Goal: Answer question/provide support

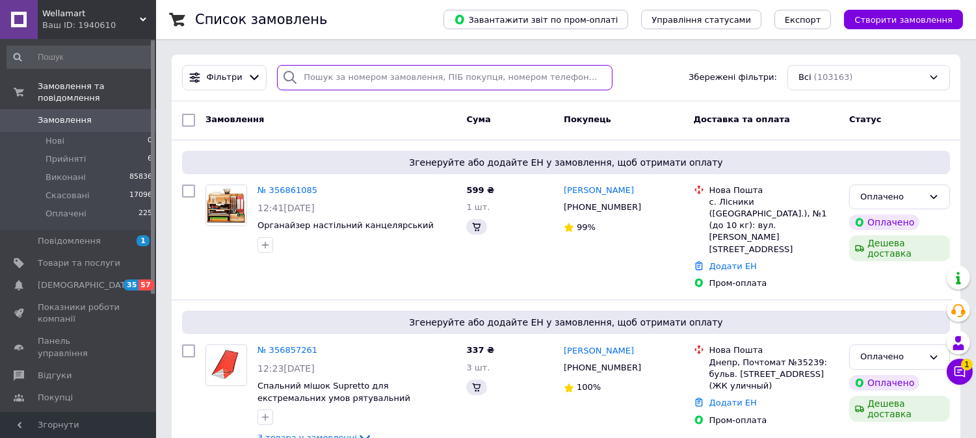
click at [335, 75] on input "search" at bounding box center [444, 77] width 335 height 25
paste input "354522731"
type input "354522731"
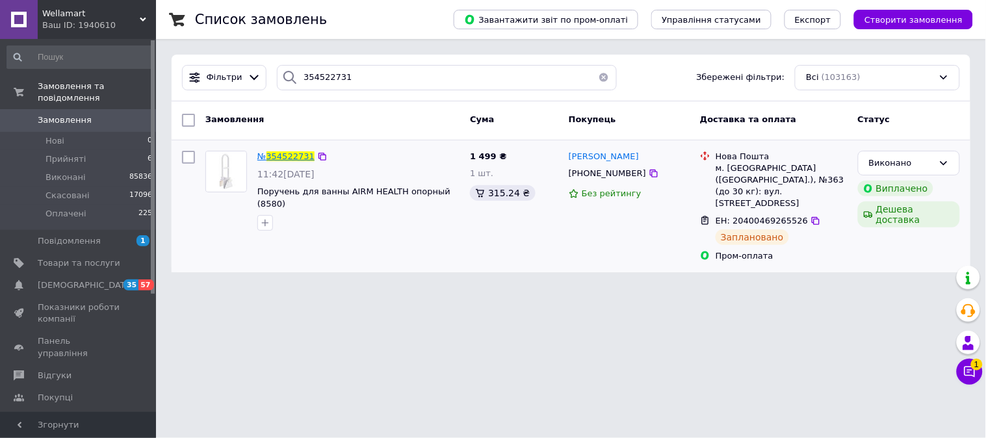
click at [280, 158] on span "354522731" at bounding box center [291, 156] width 48 height 10
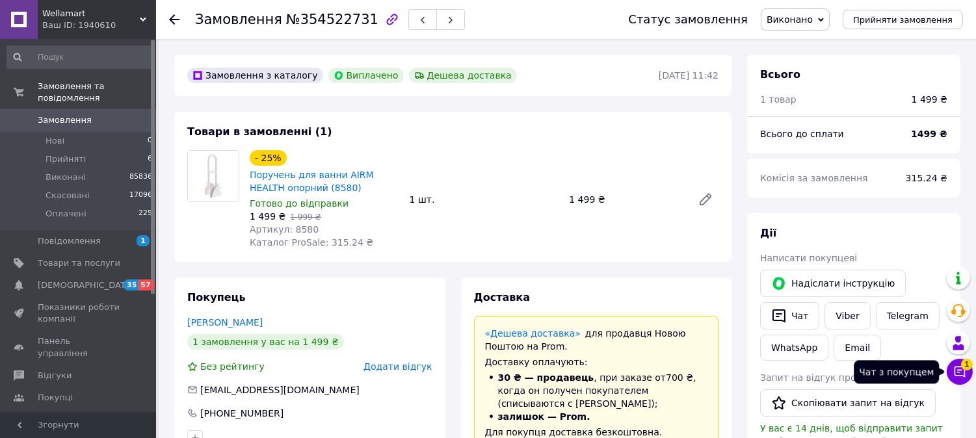
click at [967, 375] on button "Чат з покупцем 1" at bounding box center [959, 372] width 26 height 26
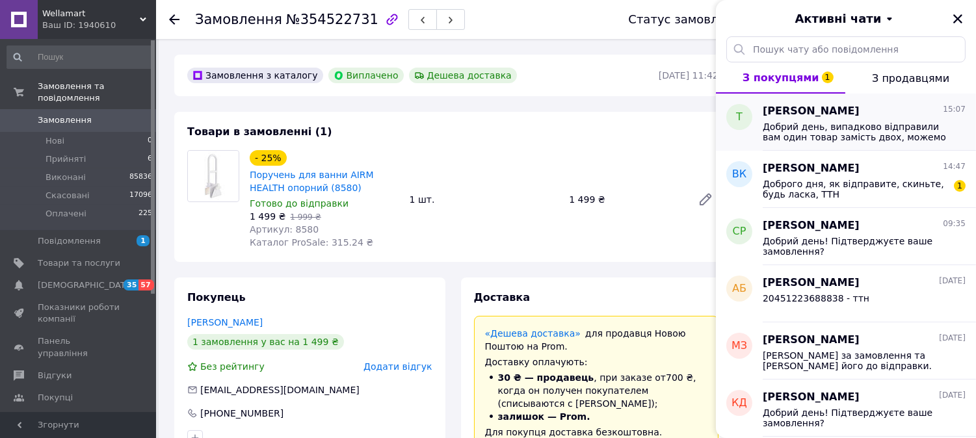
click at [905, 120] on div "Добрий день, випадково відправили вам один товар замість двох, можемо повернути…" at bounding box center [863, 130] width 203 height 23
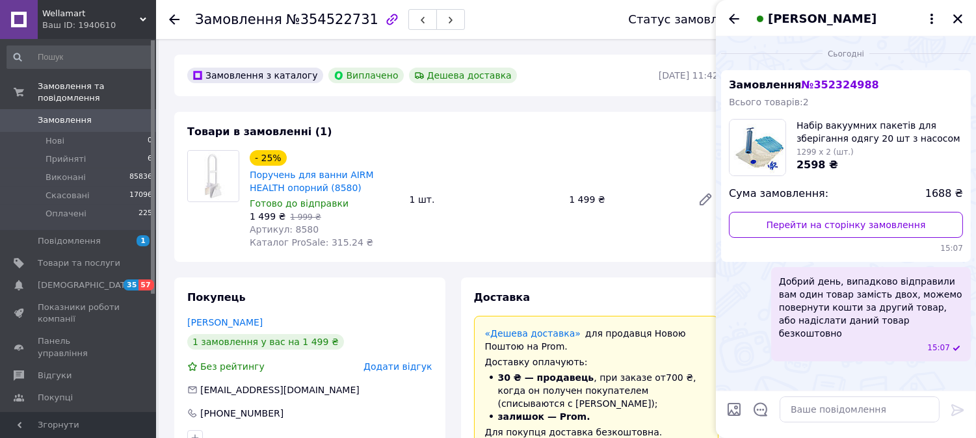
drag, startPoint x: 963, startPoint y: 16, endPoint x: 930, endPoint y: 25, distance: 34.4
click at [963, 17] on button "Закрити" at bounding box center [958, 19] width 16 height 16
